Goal: Information Seeking & Learning: Learn about a topic

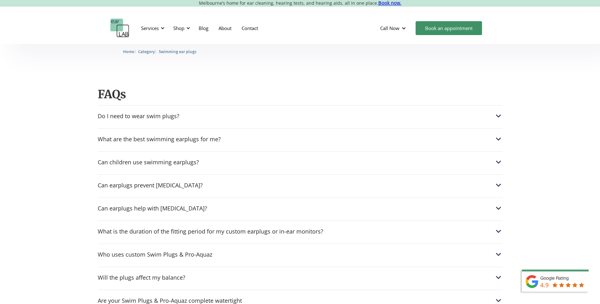
scroll to position [601, 0]
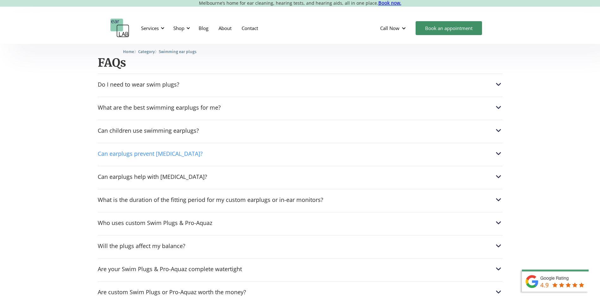
click at [236, 150] on div "Can earplugs prevent [MEDICAL_DATA]?" at bounding box center [300, 154] width 405 height 8
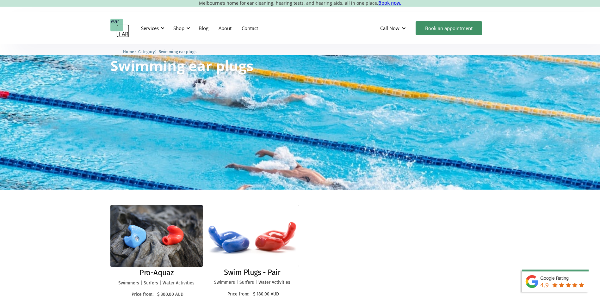
scroll to position [0, 0]
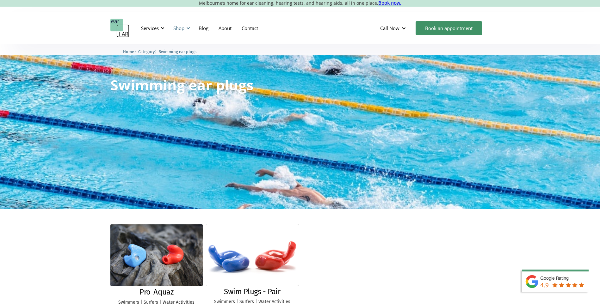
click at [188, 28] on div at bounding box center [188, 28] width 4 height 4
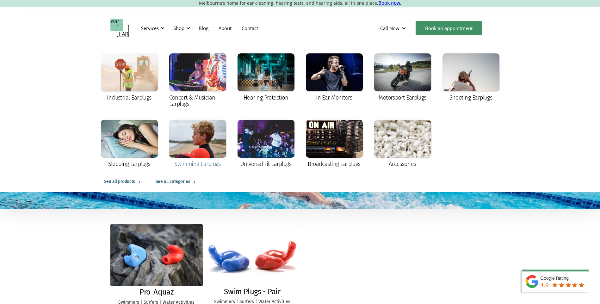
click at [195, 139] on div at bounding box center [197, 139] width 57 height 38
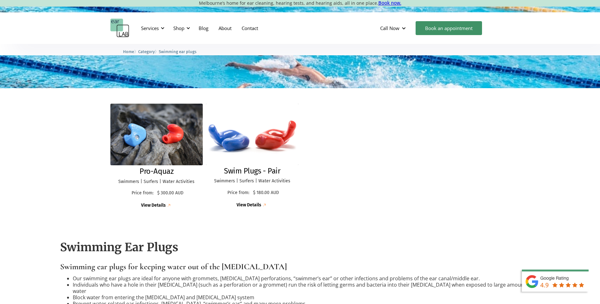
scroll to position [95, 0]
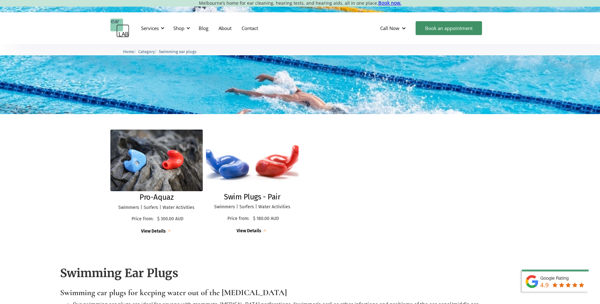
click at [267, 171] on img at bounding box center [252, 160] width 102 height 67
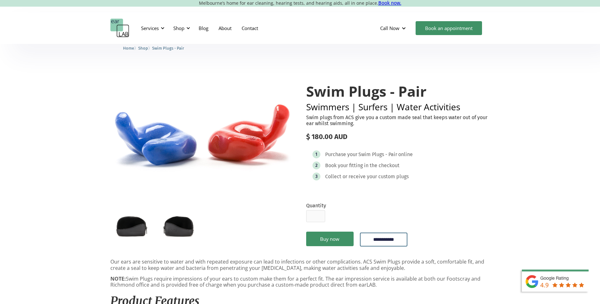
click at [232, 142] on img "open lightbox" at bounding box center [202, 132] width 184 height 122
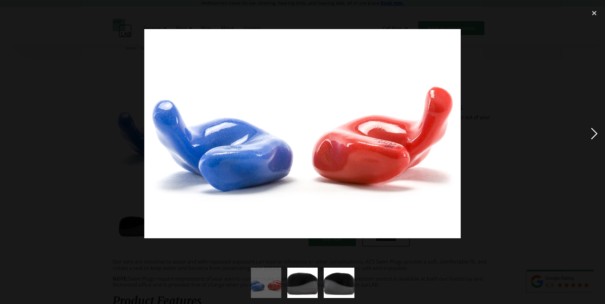
click at [598, 133] on div "next image" at bounding box center [595, 134] width 22 height 256
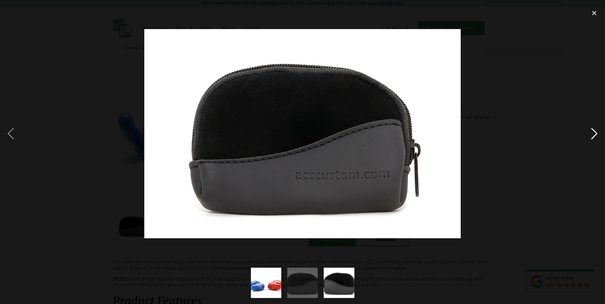
click at [598, 133] on div "next image" at bounding box center [595, 134] width 22 height 256
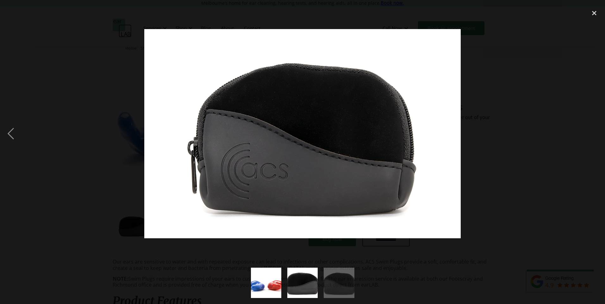
click at [598, 133] on div "next image" at bounding box center [595, 134] width 22 height 256
click at [592, 13] on div "close lightbox" at bounding box center [595, 13] width 22 height 14
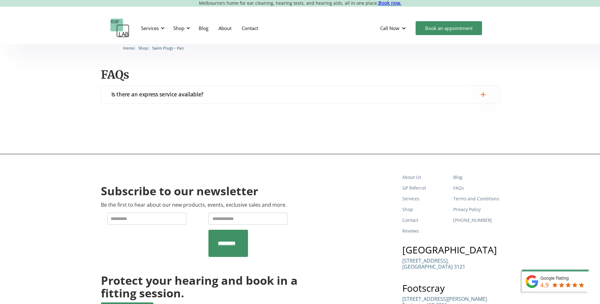
scroll to position [506, 0]
